Goal: Find specific page/section

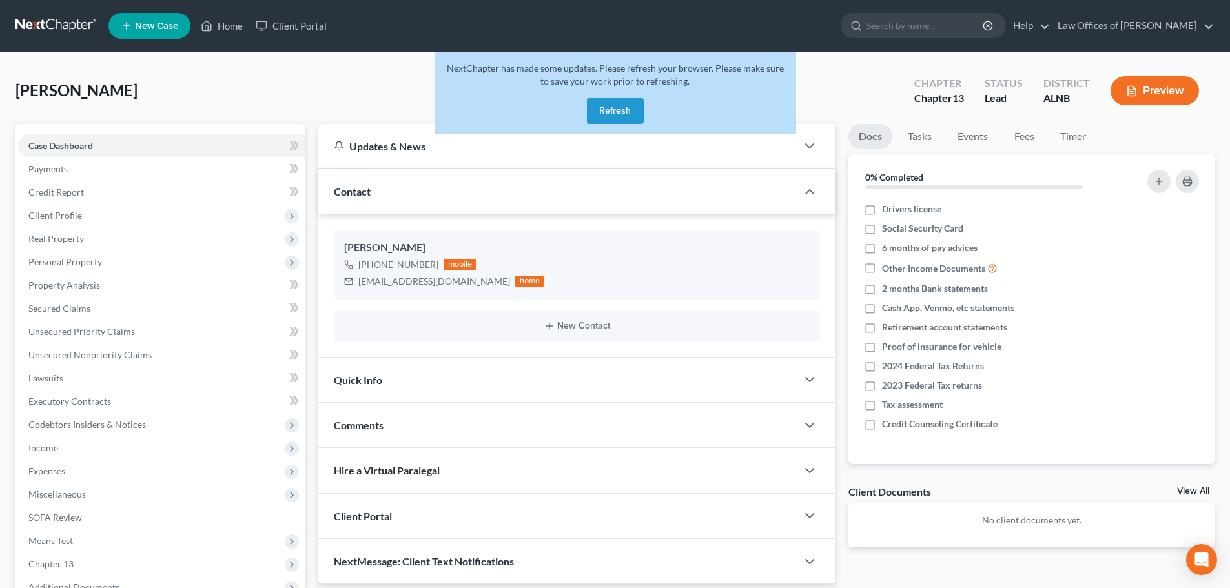
click at [628, 108] on button "Refresh" at bounding box center [615, 111] width 57 height 26
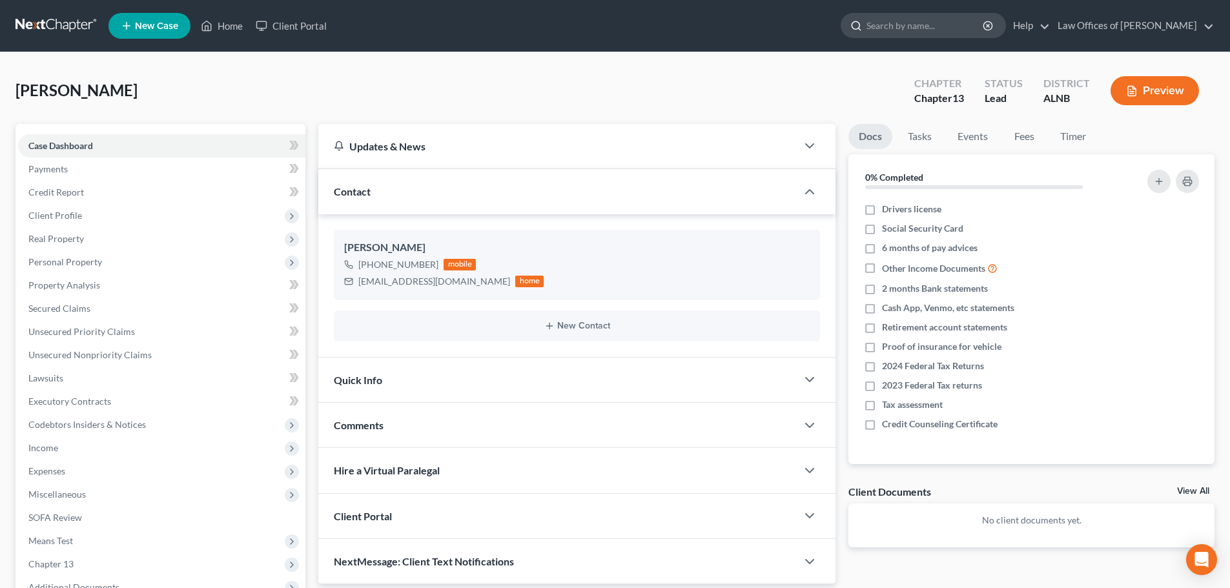
click at [953, 26] on input "search" at bounding box center [925, 26] width 118 height 24
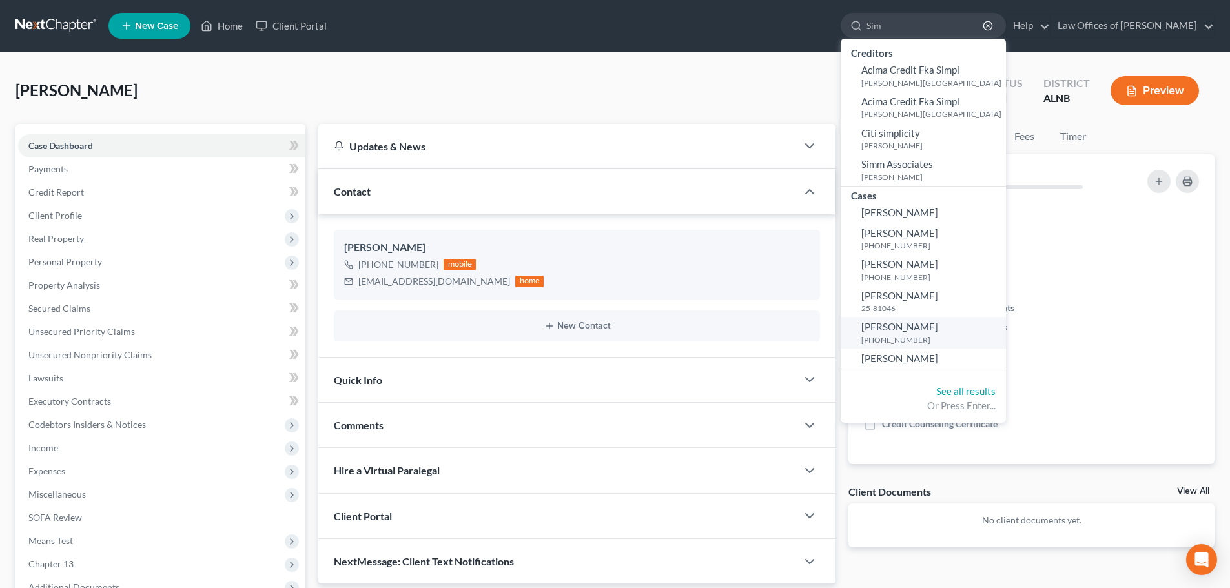
type input "Sim"
click at [887, 326] on span "Sims, Ashley" at bounding box center [899, 327] width 77 height 12
select select "1"
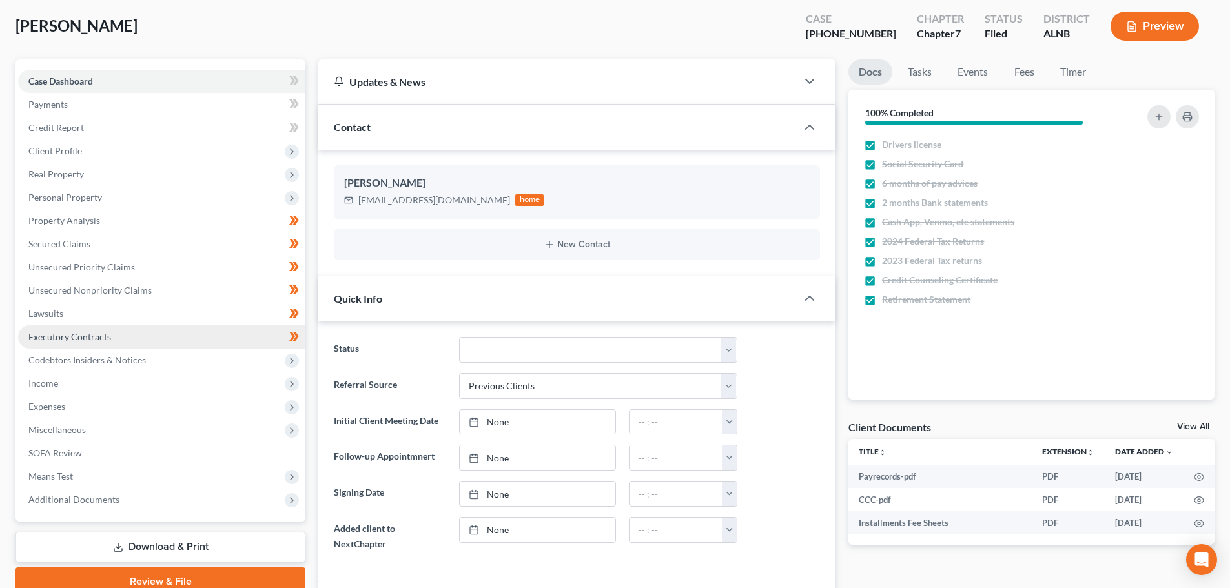
scroll to position [129, 0]
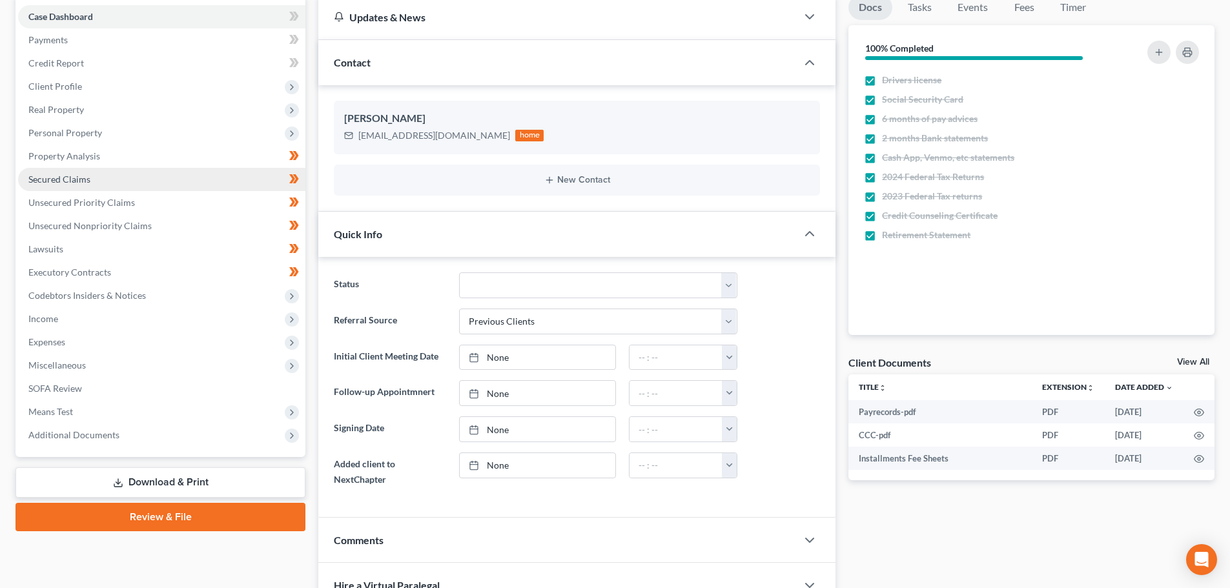
click at [99, 176] on link "Secured Claims" at bounding box center [161, 179] width 287 height 23
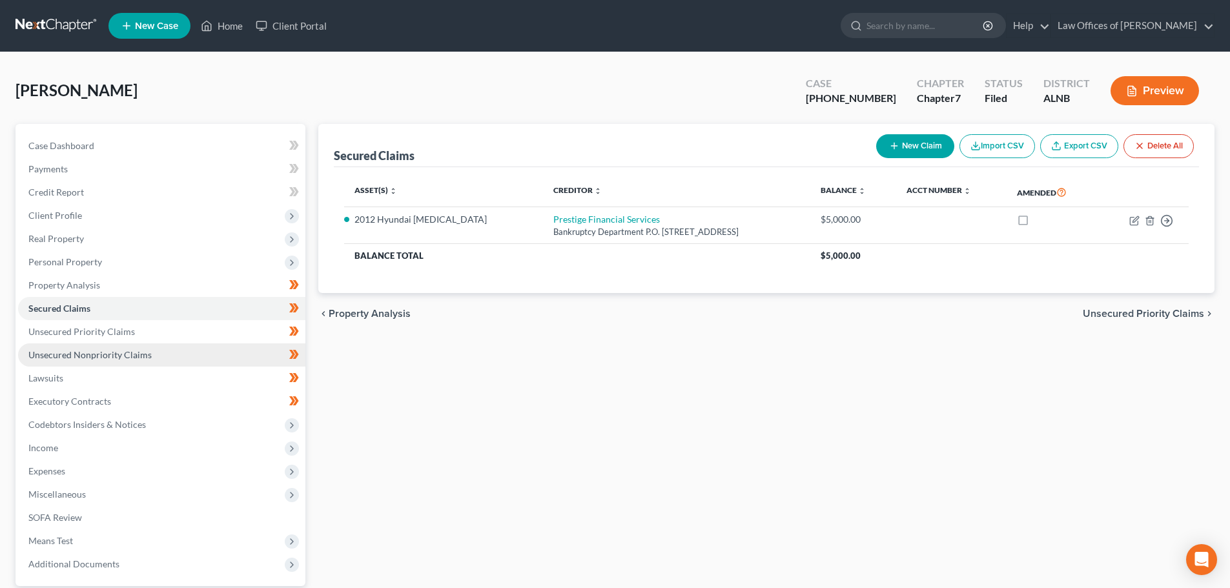
click at [152, 354] on link "Unsecured Nonpriority Claims" at bounding box center [161, 354] width 287 height 23
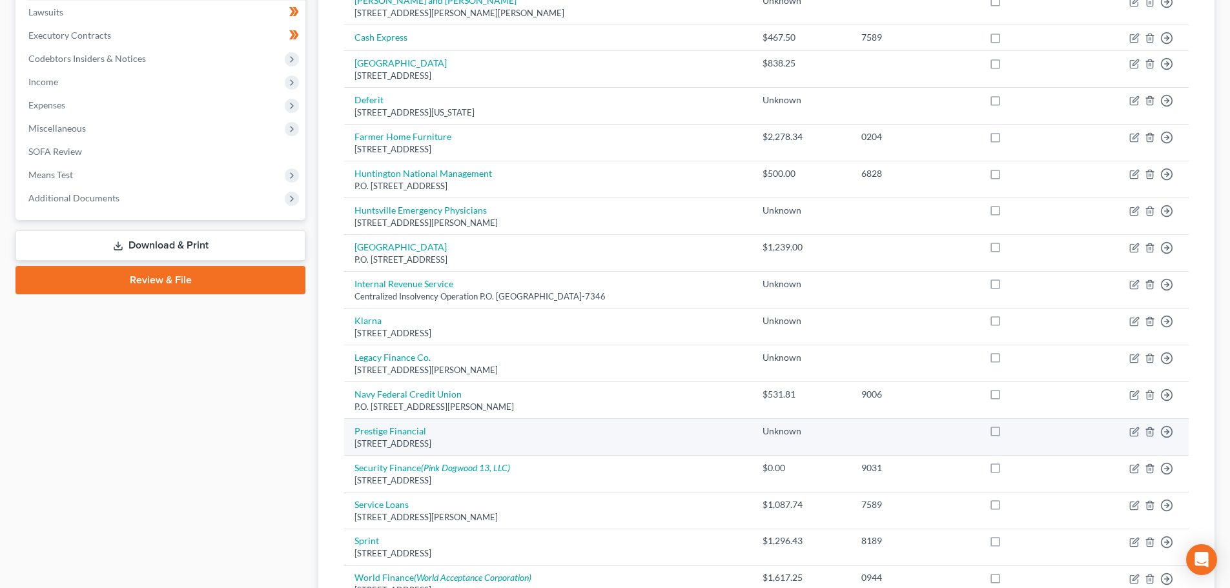
scroll to position [363, 0]
